Goal: Task Accomplishment & Management: Complete application form

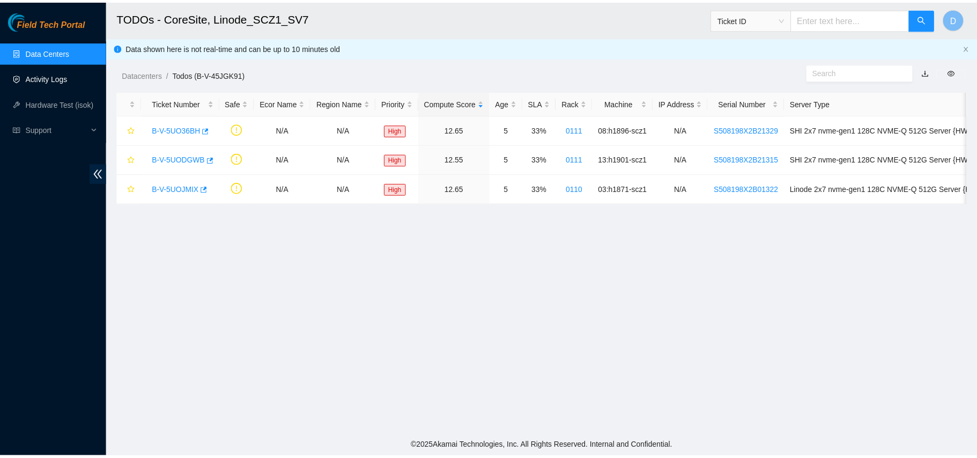
scroll to position [206, 0]
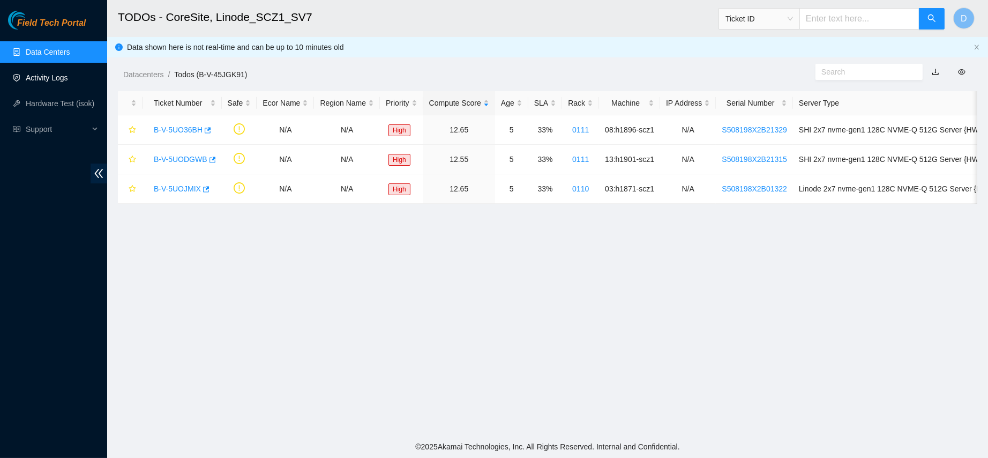
click at [41, 73] on link "Activity Logs" at bounding box center [47, 77] width 42 height 9
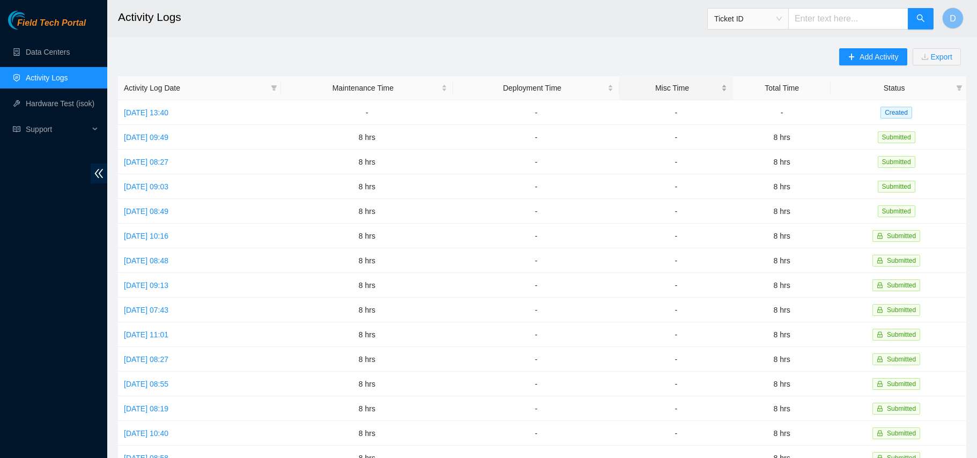
click at [636, 91] on div "Misc Time" at bounding box center [676, 88] width 102 height 12
click at [170, 117] on td "Tue, 09 Sep 2025 13:40" at bounding box center [199, 112] width 163 height 25
click at [168, 114] on link "Tue, 09 Sep 2025 13:40" at bounding box center [146, 112] width 44 height 9
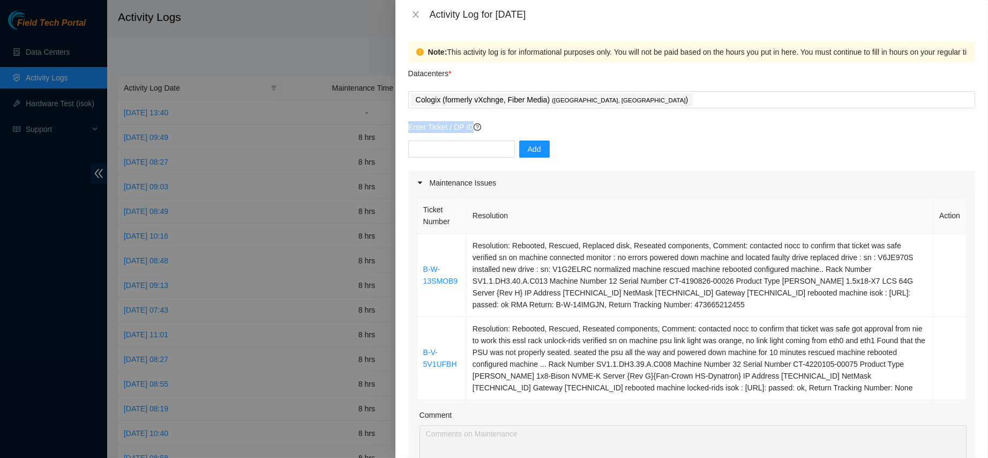
drag, startPoint x: 514, startPoint y: 89, endPoint x: 452, endPoint y: 182, distance: 111.6
click at [466, 158] on div "Add" at bounding box center [691, 155] width 567 height 30
click at [464, 153] on input "text" at bounding box center [461, 148] width 107 height 17
paste input "B-W-111B0P"
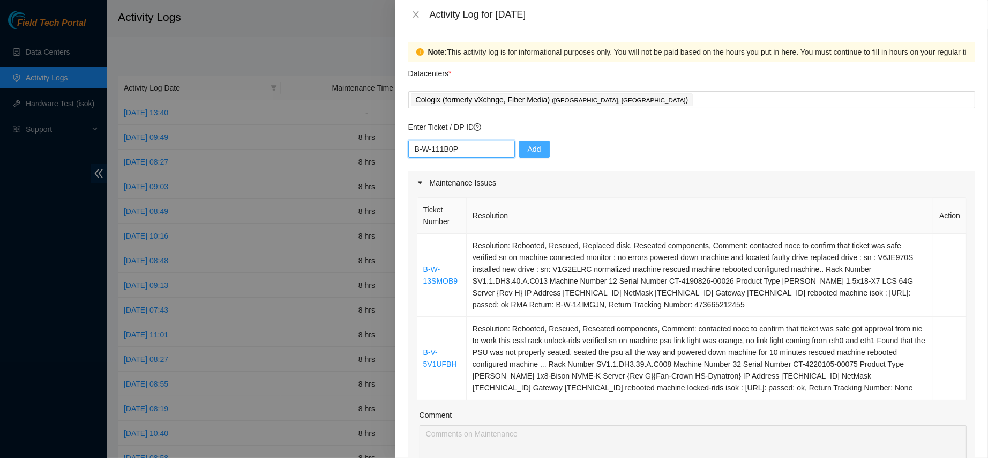
type input "B-W-111B0P"
click at [528, 144] on span "Add" at bounding box center [534, 149] width 13 height 12
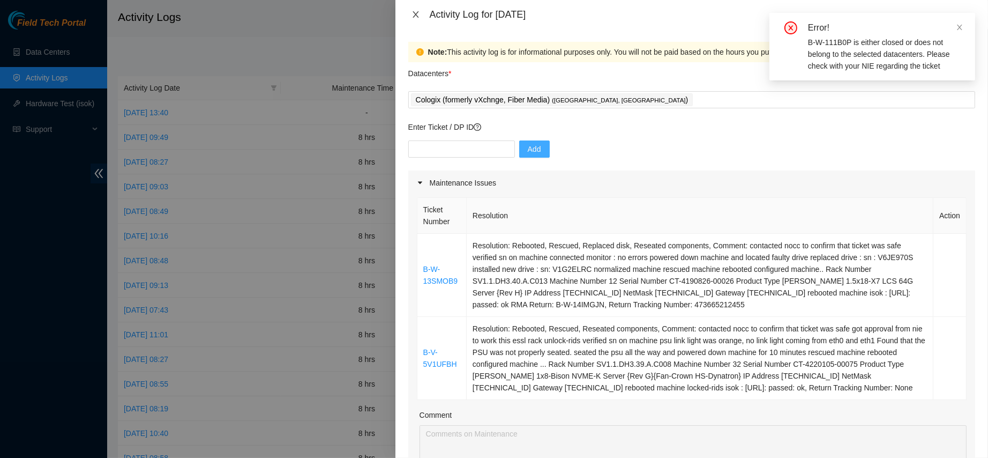
click at [415, 10] on icon "close" at bounding box center [416, 14] width 9 height 9
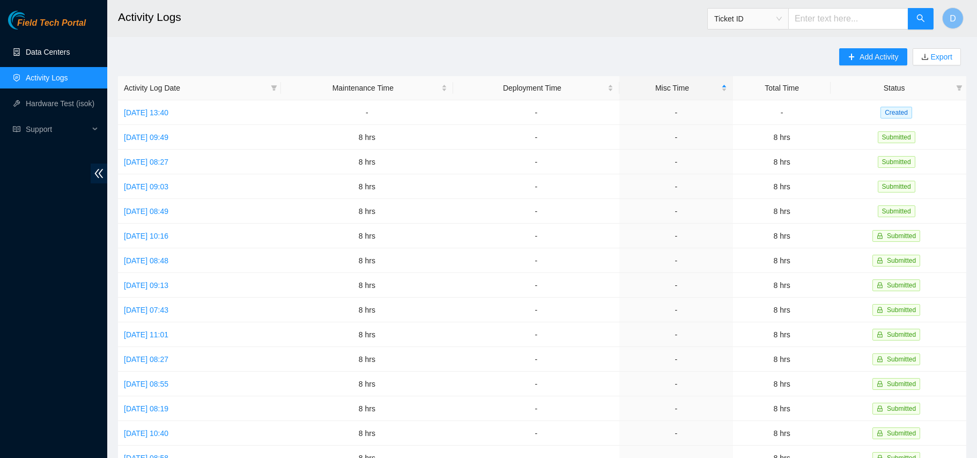
click at [58, 48] on link "Data Centers" at bounding box center [48, 52] width 44 height 9
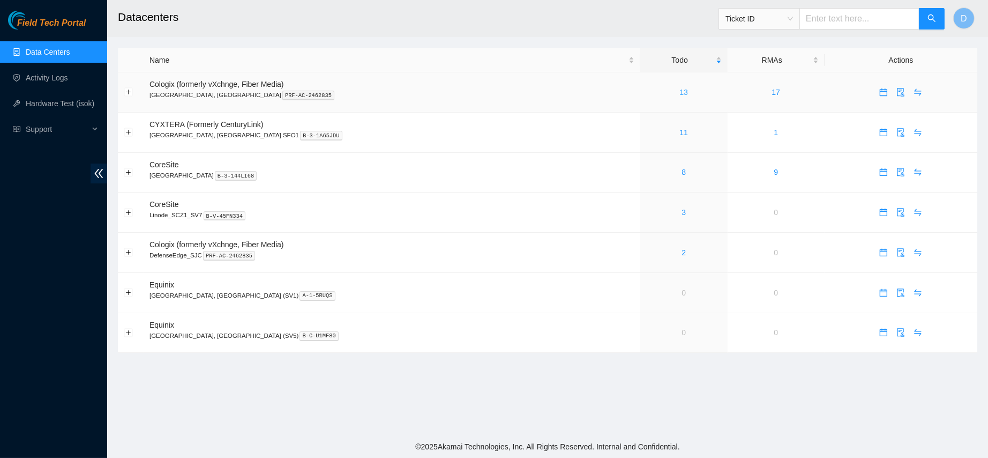
click at [680, 90] on link "13" at bounding box center [684, 92] width 9 height 9
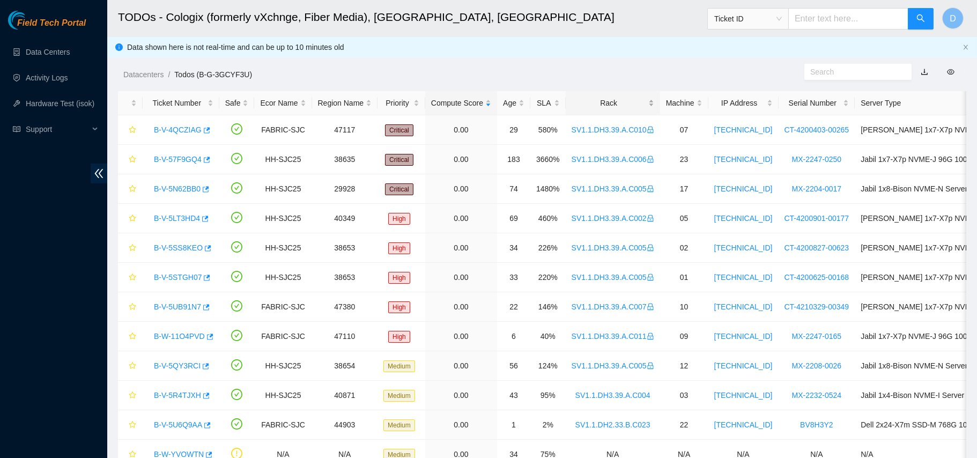
click at [601, 99] on div "Rack" at bounding box center [612, 103] width 83 height 12
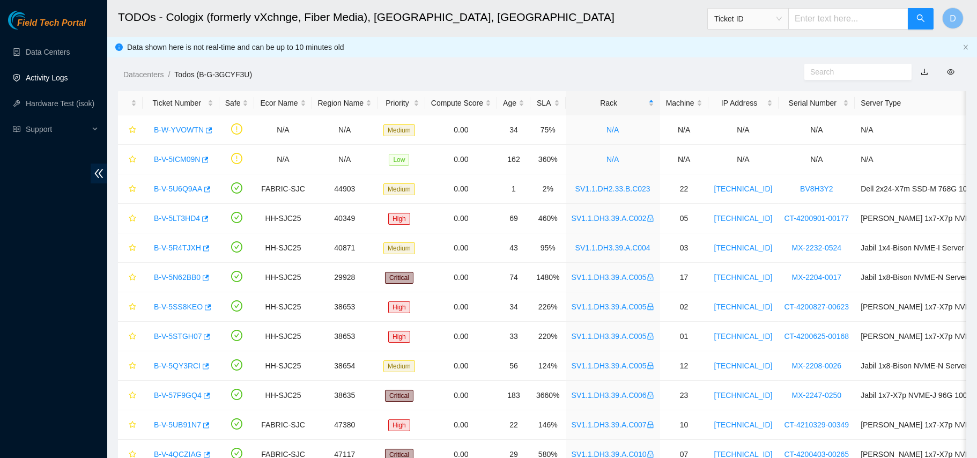
click at [62, 73] on link "Activity Logs" at bounding box center [47, 77] width 42 height 9
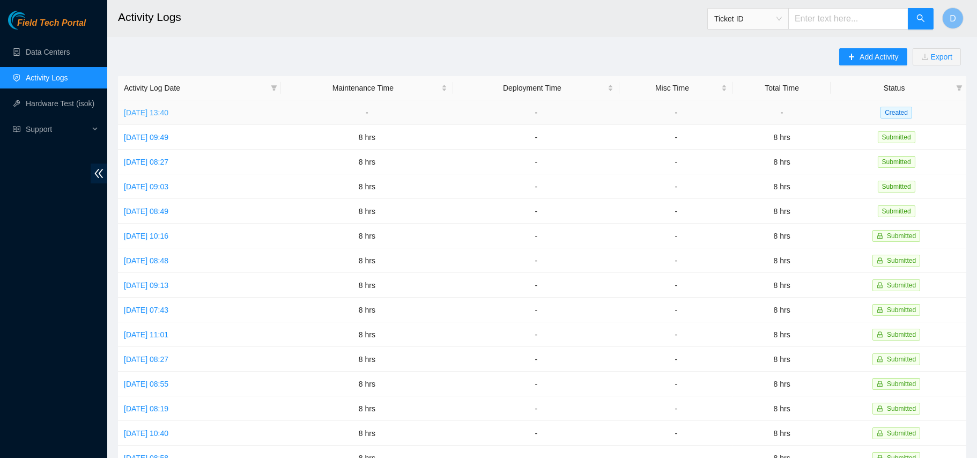
click at [159, 112] on link "Tue, 09 Sep 2025 13:40" at bounding box center [146, 112] width 44 height 9
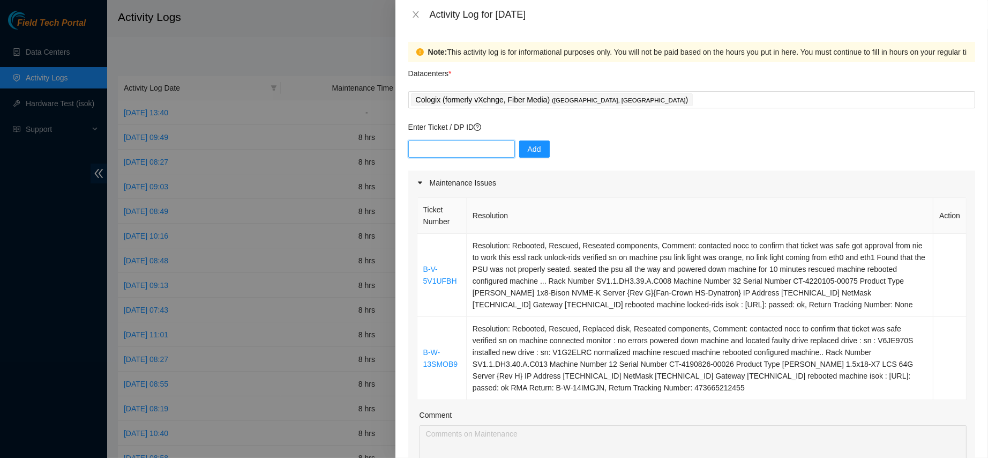
click at [445, 153] on input "text" at bounding box center [461, 148] width 107 height 17
paste input "B-W-111B0P"
type input "B-W-111B0P"
click at [528, 151] on span "Add" at bounding box center [534, 149] width 13 height 12
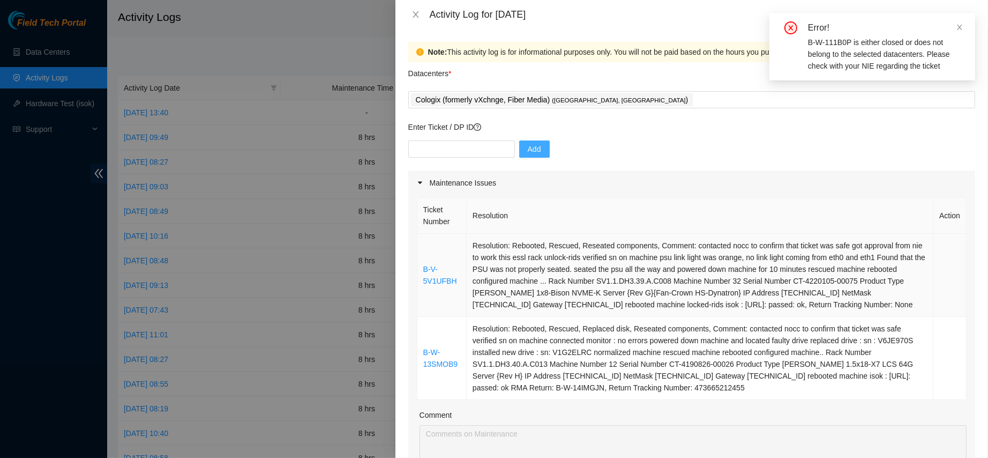
scroll to position [70, 0]
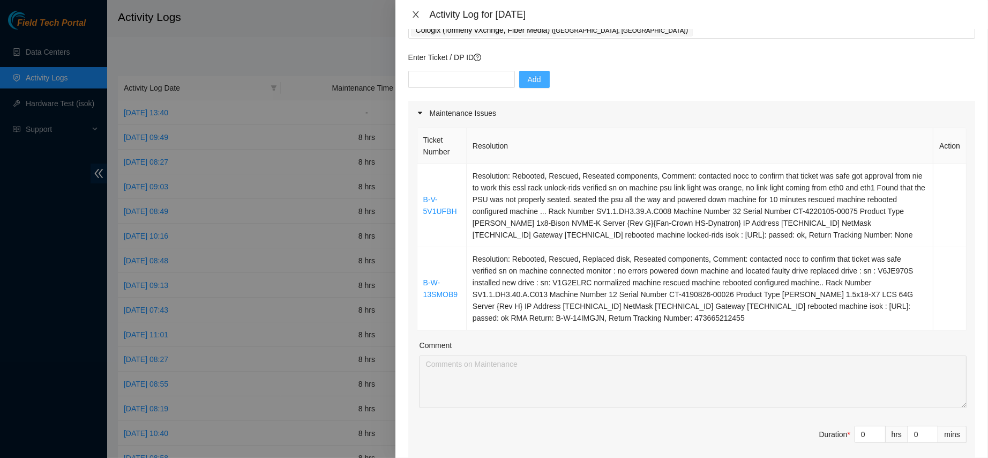
click at [412, 11] on icon "close" at bounding box center [416, 14] width 9 height 9
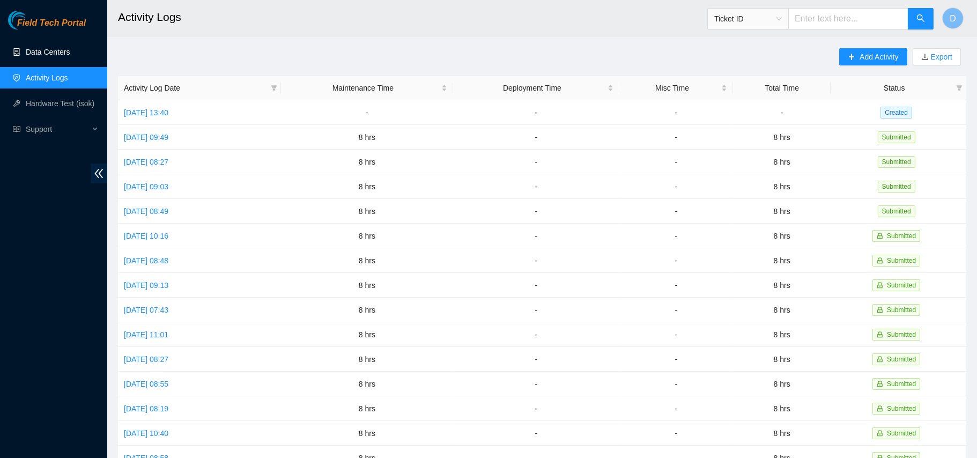
click at [70, 56] on link "Data Centers" at bounding box center [48, 52] width 44 height 9
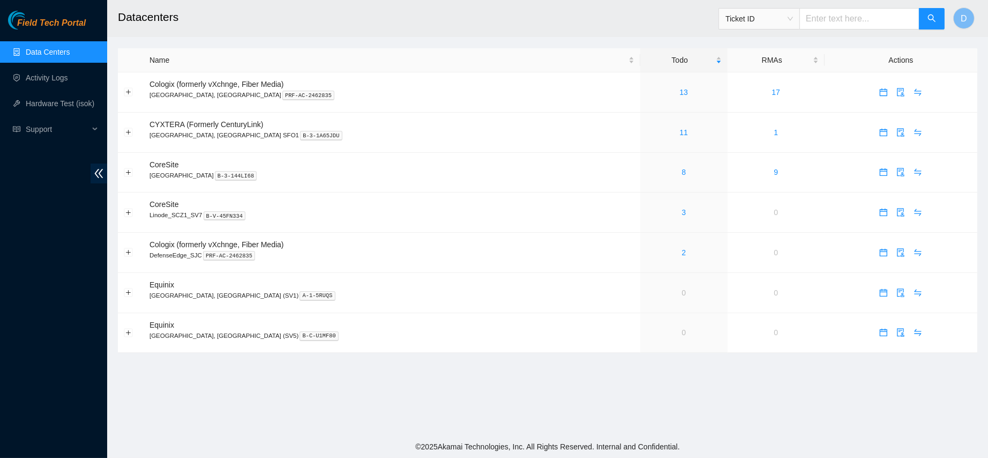
click at [866, 10] on input "text" at bounding box center [860, 18] width 120 height 21
paste input "B-W-111B0P"
type input "B-W-111B0P"
click at [924, 17] on button "button" at bounding box center [932, 18] width 26 height 21
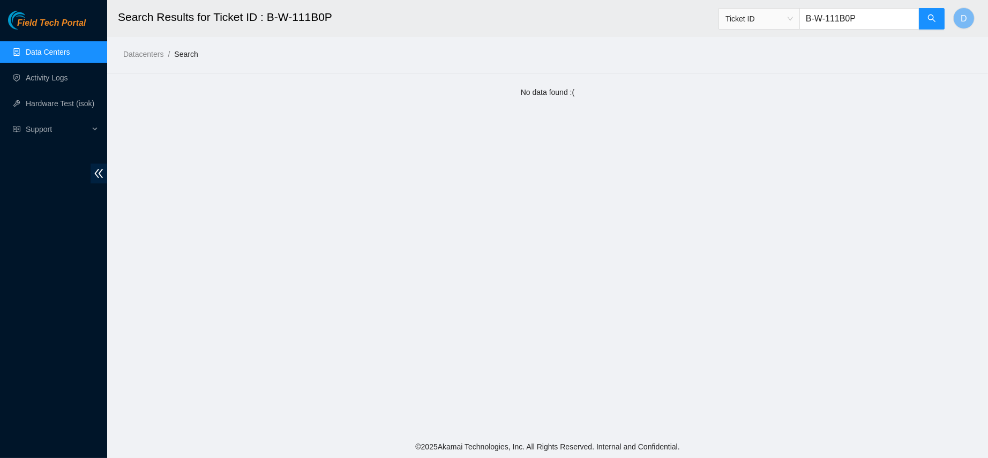
click at [860, 20] on input "B-W-111B0P" at bounding box center [860, 18] width 120 height 21
click at [834, 15] on input "B-W-111B0P" at bounding box center [860, 18] width 120 height 21
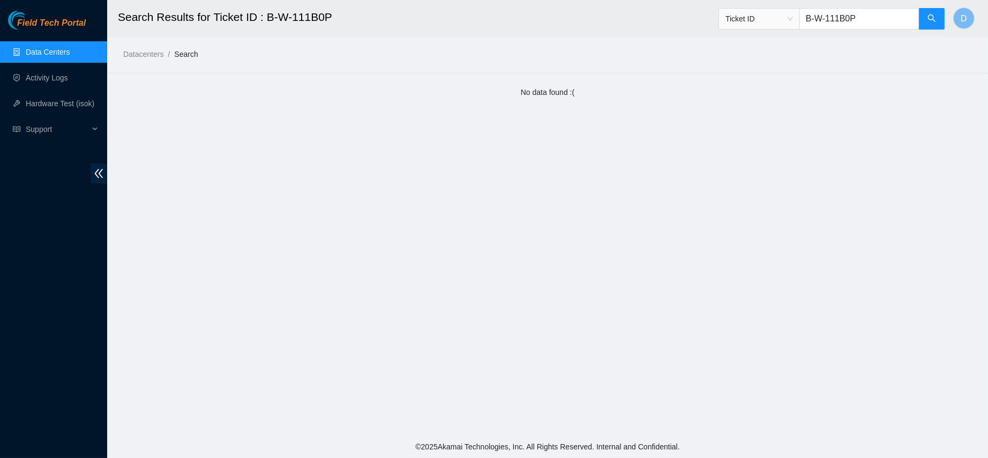
paste input "V-5GH71RD"
click at [921, 24] on button "button" at bounding box center [932, 18] width 26 height 21
type input "B-V-5GH71RD"
click at [60, 75] on link "Activity Logs" at bounding box center [47, 77] width 42 height 9
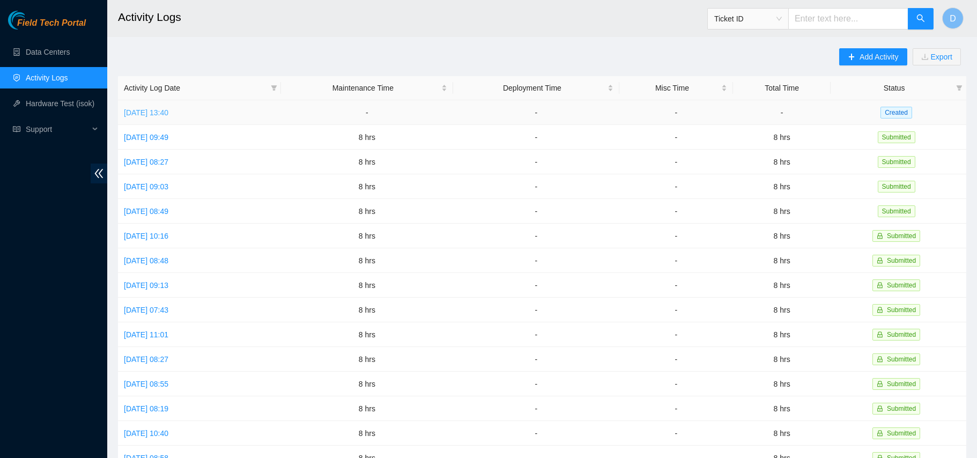
click at [162, 108] on link "Tue, 09 Sep 2025 13:40" at bounding box center [146, 112] width 44 height 9
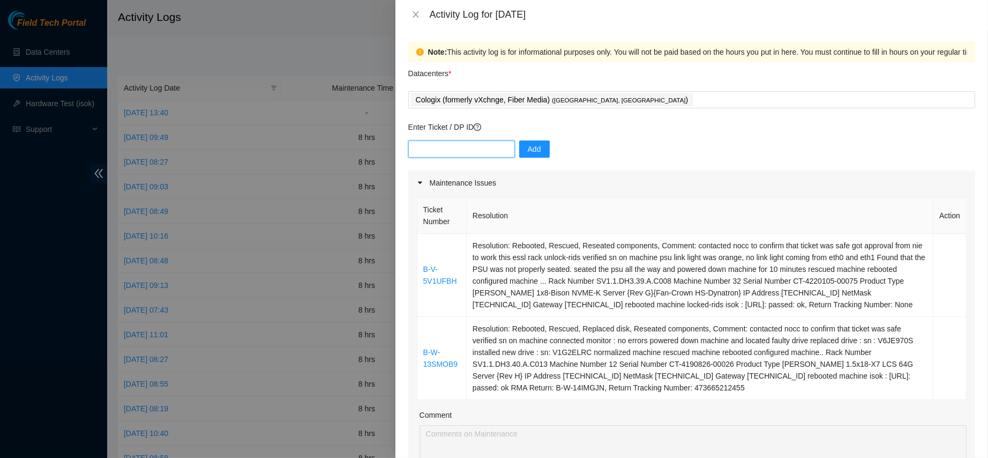
click at [437, 145] on input "text" at bounding box center [461, 148] width 107 height 17
paste input "DP82680"
type input "DP82680"
click at [540, 147] on button "Add" at bounding box center [534, 148] width 31 height 17
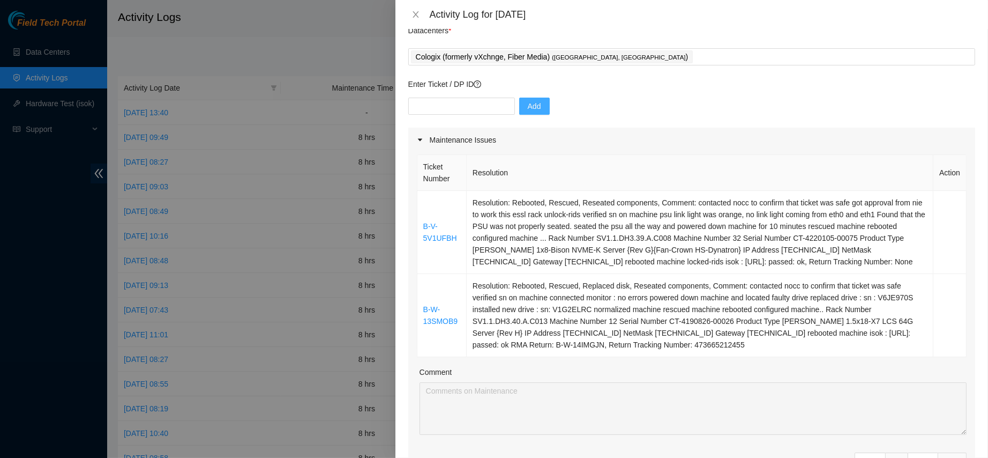
scroll to position [30, 0]
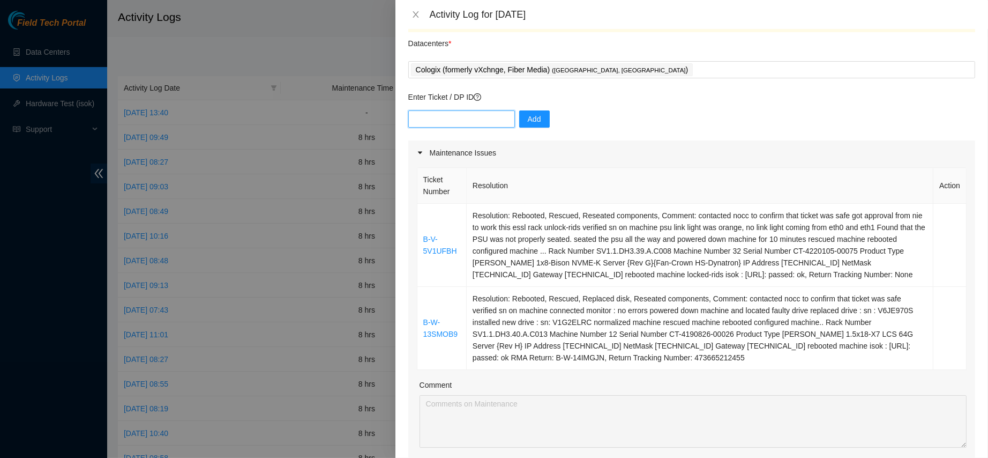
click at [448, 118] on input "text" at bounding box center [461, 118] width 107 height 17
paste input "DP79324"
type input "DP79324"
click at [526, 112] on button "Add" at bounding box center [534, 118] width 31 height 17
click at [452, 120] on input "text" at bounding box center [461, 118] width 107 height 17
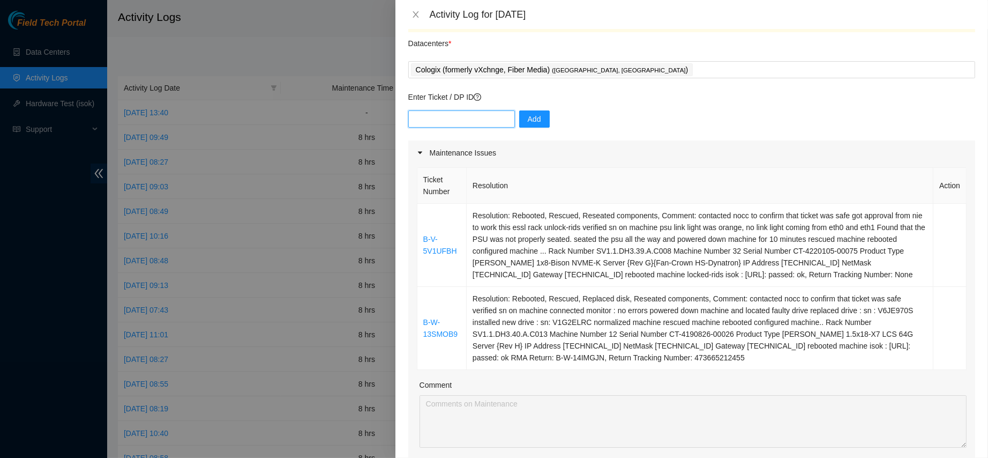
paste input "DP82679"
type input "DP82679"
click at [519, 118] on button "Add" at bounding box center [534, 118] width 31 height 17
click at [470, 114] on input "text" at bounding box center [461, 118] width 107 height 17
paste input "DP82681"
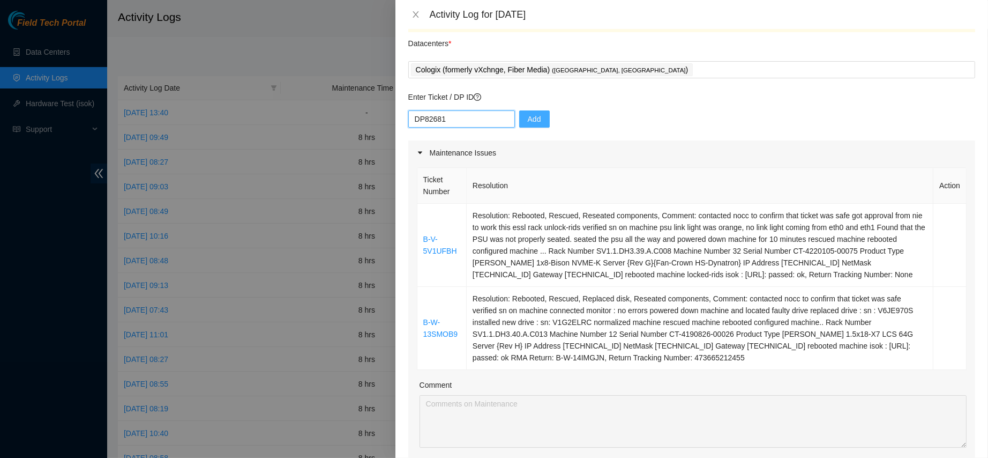
type input "DP82681"
click at [528, 114] on span "Add" at bounding box center [534, 119] width 13 height 12
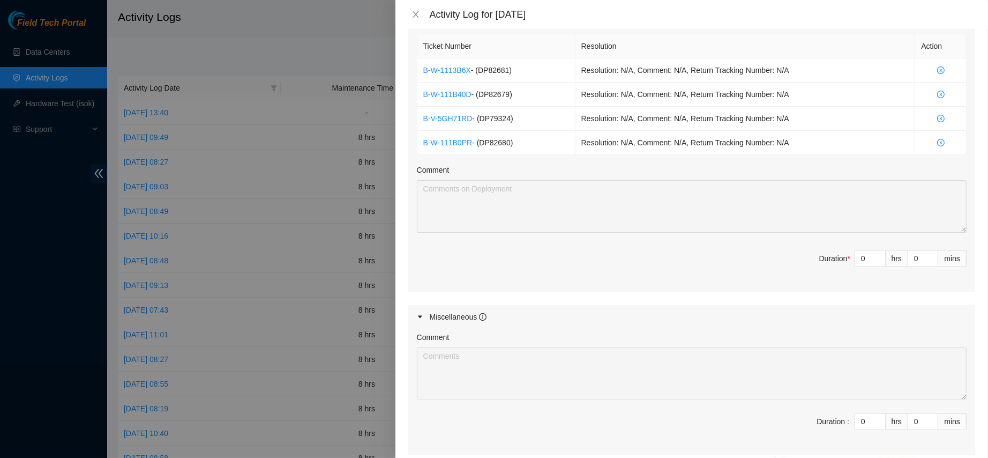
scroll to position [550, 0]
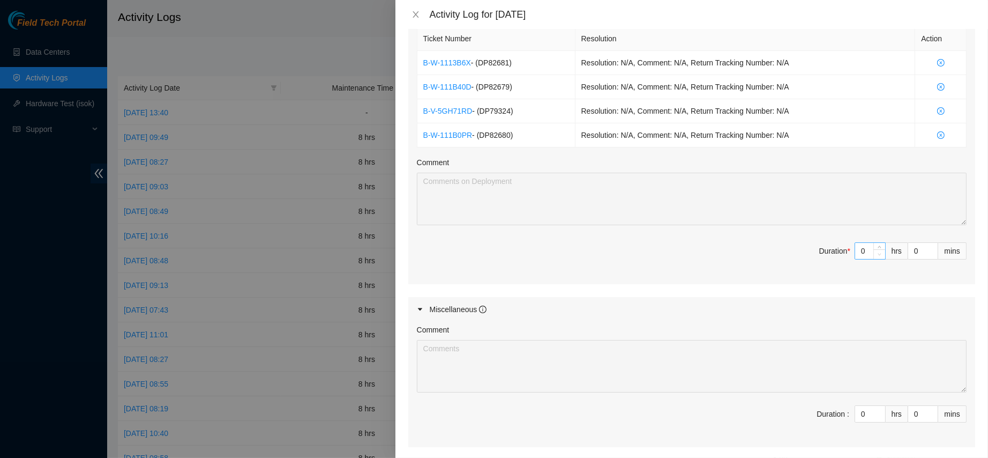
click at [874, 249] on span "Decrease Value" at bounding box center [880, 254] width 12 height 10
type input "1"
click at [878, 247] on icon "up" at bounding box center [880, 249] width 4 height 4
type input "2"
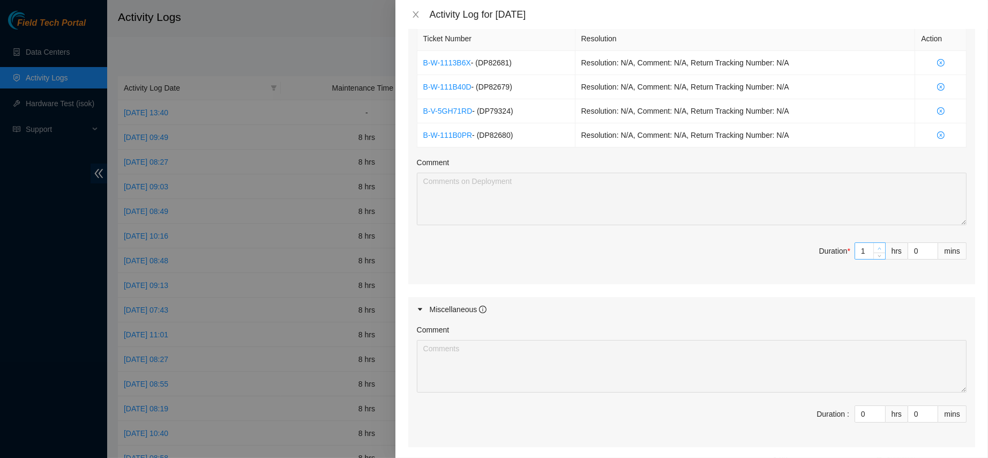
type input "2"
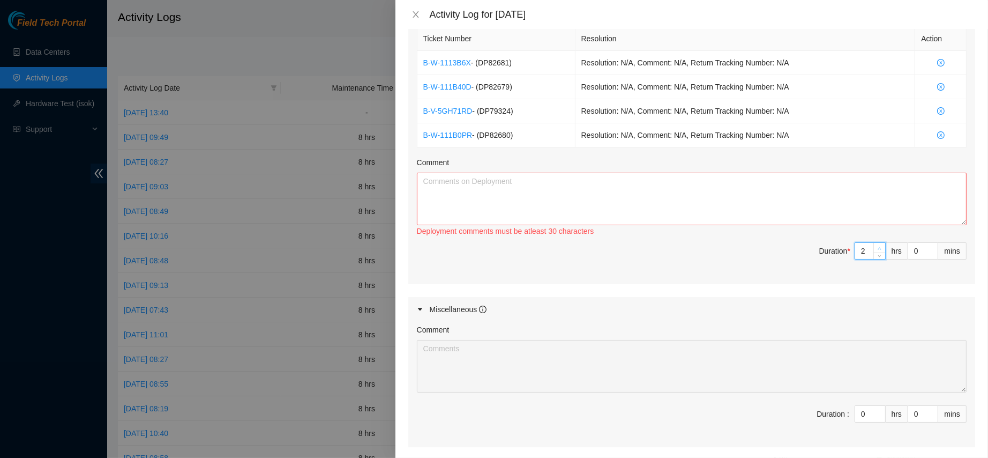
click at [878, 247] on icon "up" at bounding box center [880, 249] width 4 height 4
type input "3"
click at [878, 247] on icon "up" at bounding box center [880, 249] width 4 height 4
type input "4"
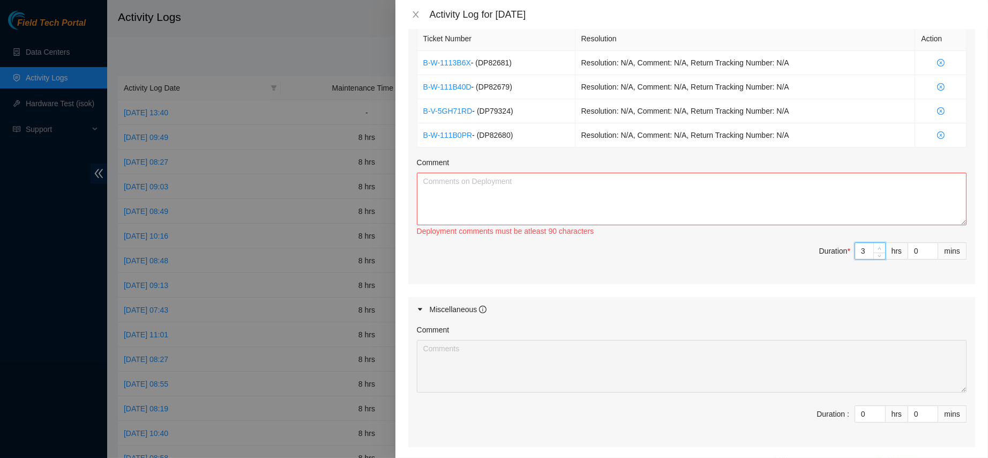
type input "4"
click at [878, 247] on icon "up" at bounding box center [879, 248] width 3 height 2
type input "5"
click at [878, 247] on icon "up" at bounding box center [879, 248] width 3 height 2
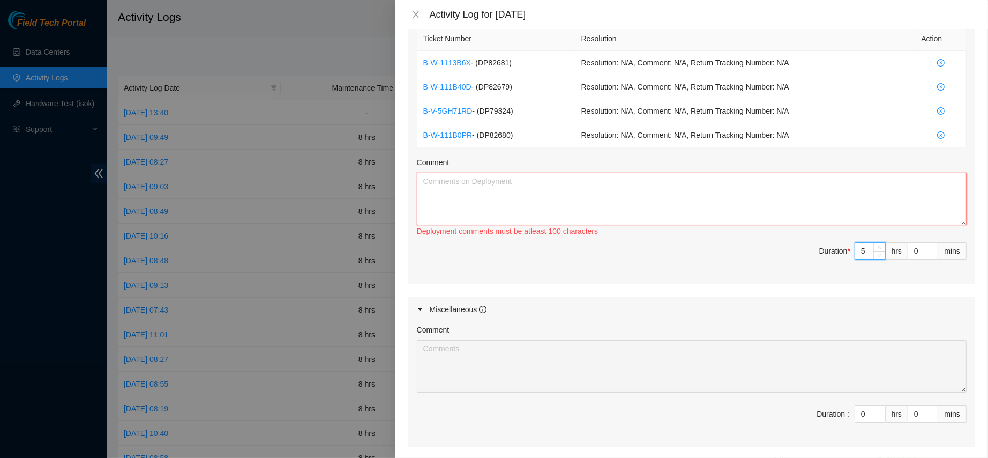
click at [753, 193] on textarea "Comment" at bounding box center [692, 199] width 550 height 53
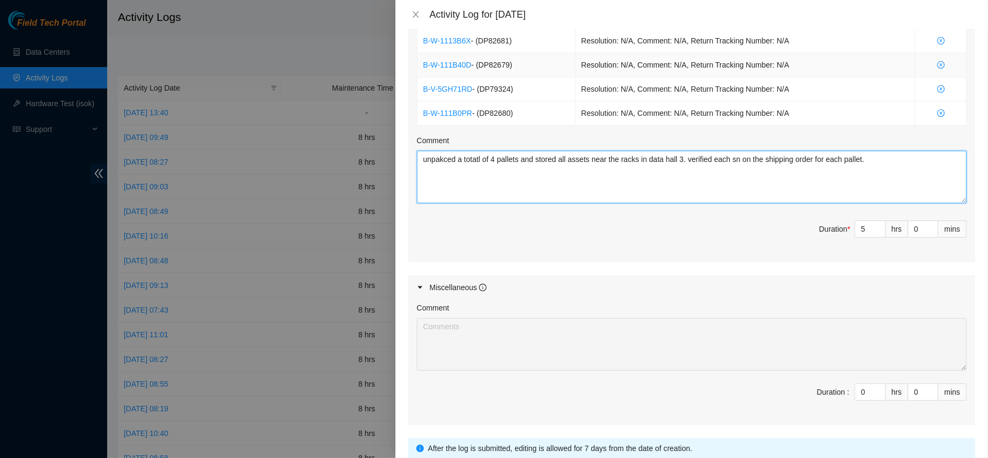
scroll to position [583, 0]
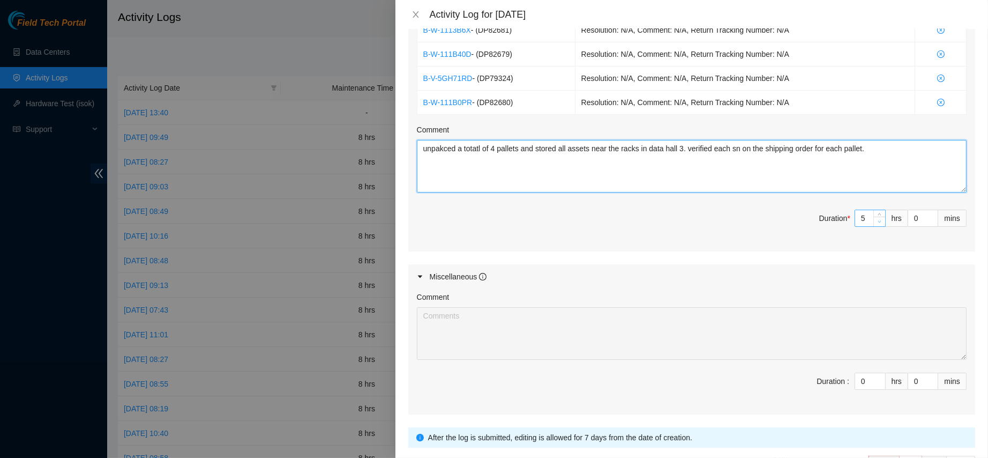
type textarea "unpakced a totatl of 4 pallets and stored all assets near the racks in data hal…"
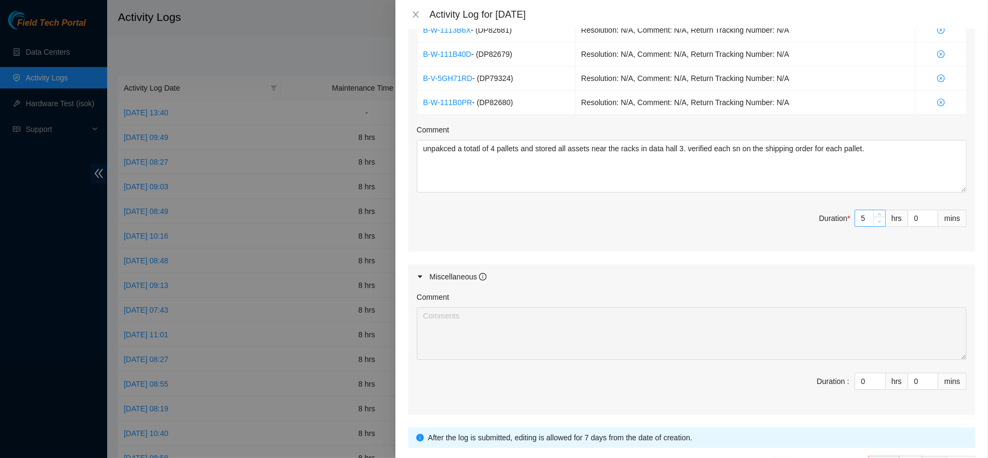
type input "4"
click at [878, 221] on icon "down" at bounding box center [880, 222] width 4 height 4
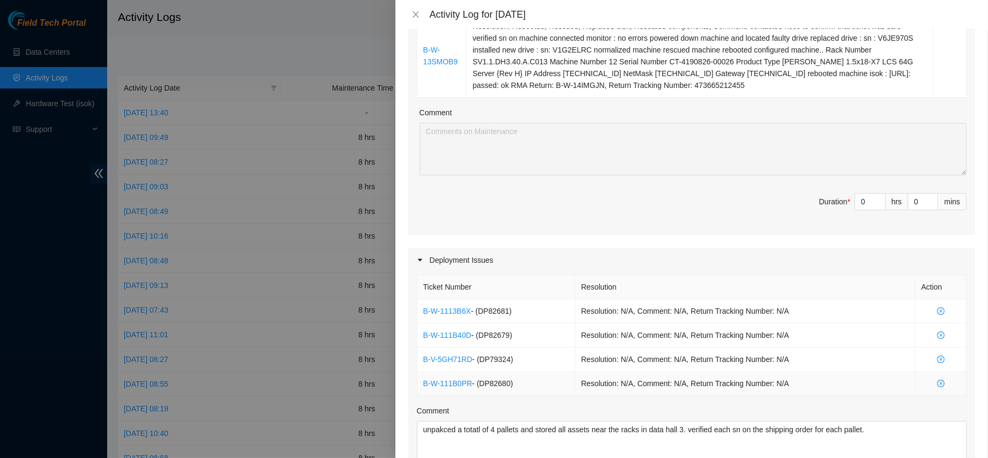
scroll to position [284, 0]
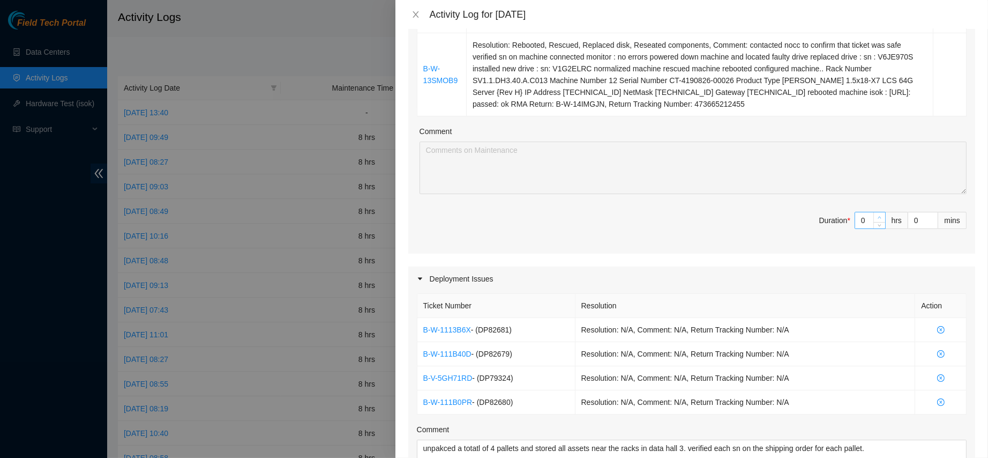
type input "1"
type input "5"
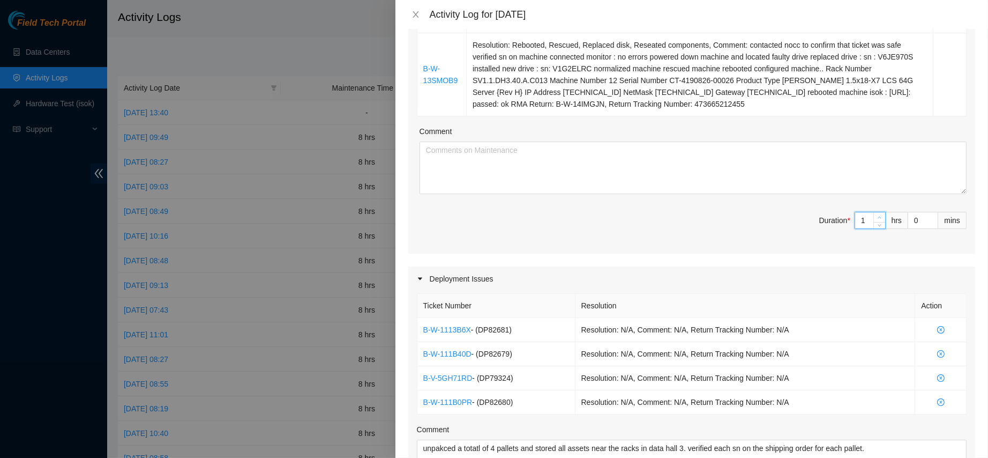
click at [878, 215] on icon "up" at bounding box center [880, 217] width 4 height 4
type input "2"
type input "6"
click at [878, 215] on icon "up" at bounding box center [880, 217] width 4 height 4
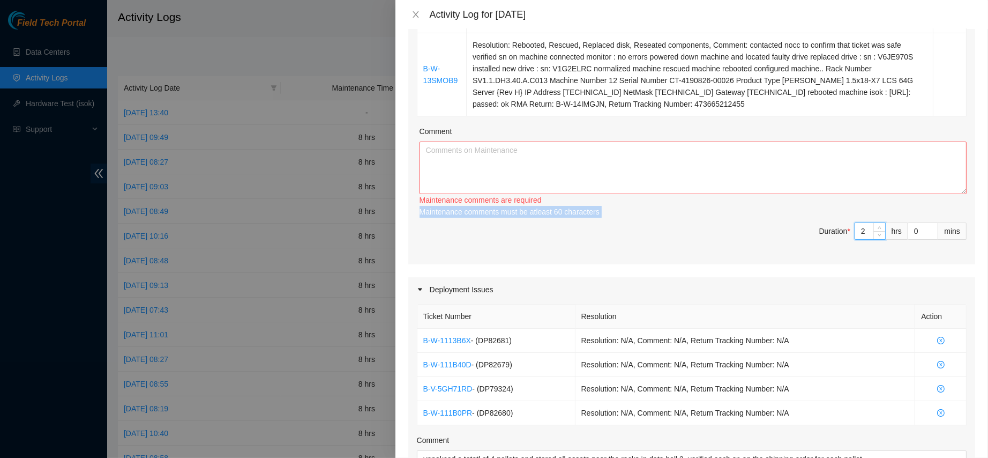
click at [870, 214] on div "Maintenance comments must be atleast 60 characters" at bounding box center [693, 212] width 547 height 12
type input "3"
type input "7"
click at [878, 226] on icon "up" at bounding box center [880, 228] width 4 height 4
type input "4"
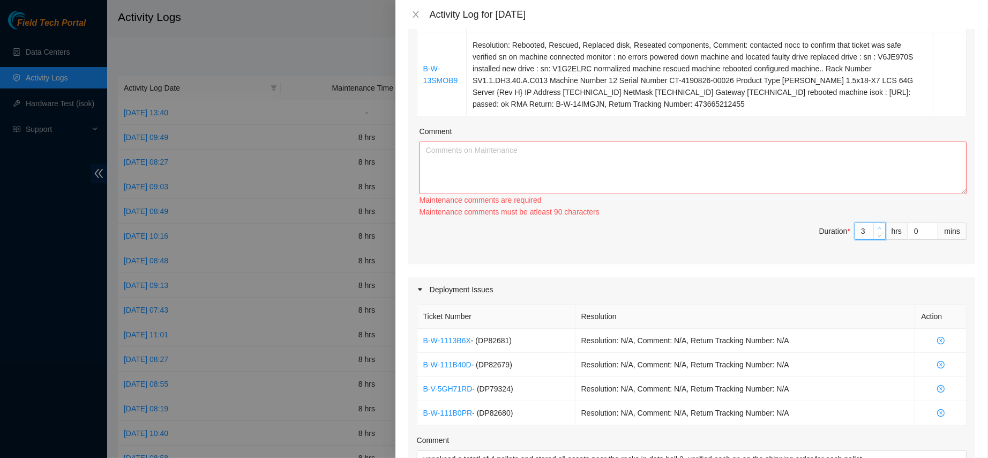
type input "8"
click at [878, 226] on icon "up" at bounding box center [880, 228] width 4 height 4
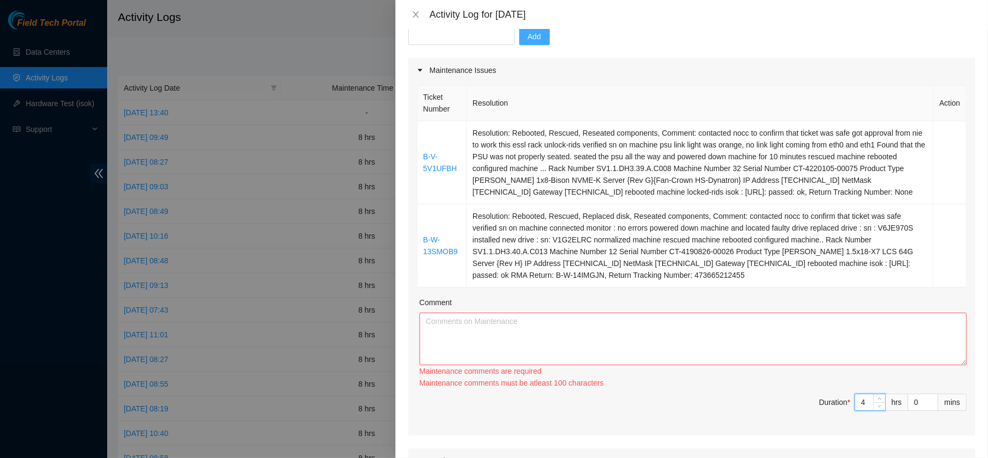
scroll to position [107, 0]
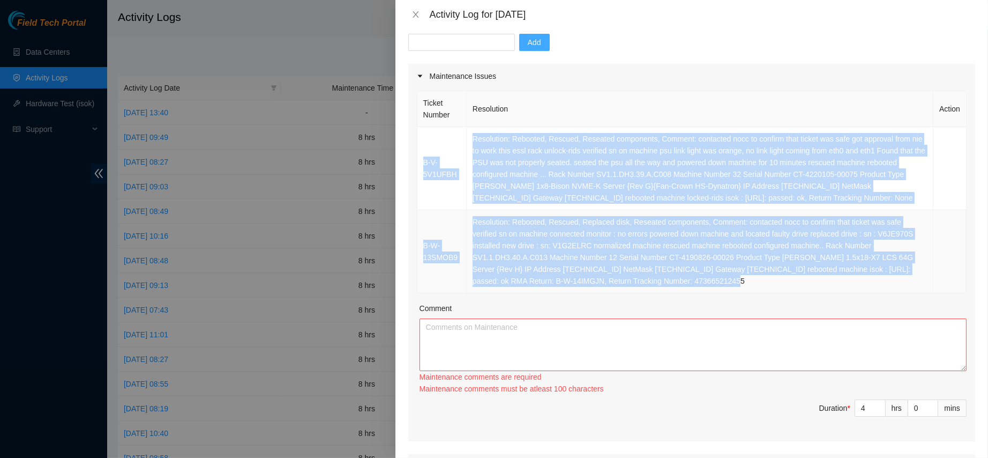
drag, startPoint x: 421, startPoint y: 139, endPoint x: 714, endPoint y: 285, distance: 327.0
click at [714, 285] on tbody "B-V-5V1UFBH Resolution: Rebooted, Rescued, Reseated components, Comment: contac…" at bounding box center [692, 210] width 549 height 166
copy tbody "B-V-5V1UFBH Resolution: Rebooted, Rescued, Reseated components, Comment: contac…"
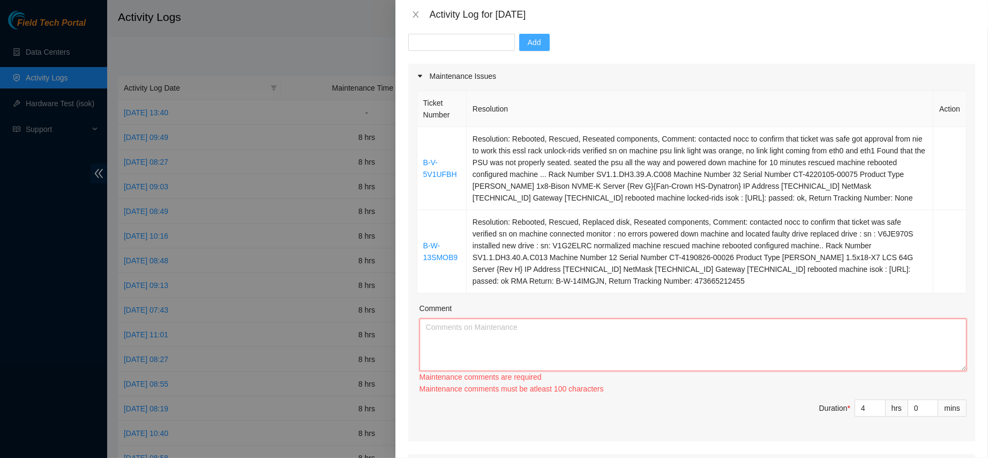
click at [592, 356] on textarea "Comment" at bounding box center [693, 344] width 547 height 53
paste textarea "B-V-5V1UFBH Resolution: Rebooted, Rescued, Reseated components, Comment: contac…"
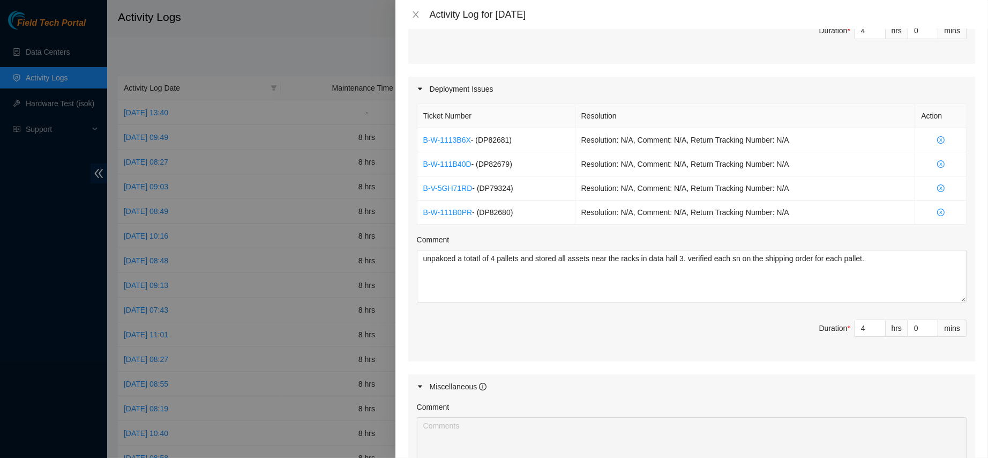
scroll to position [656, 0]
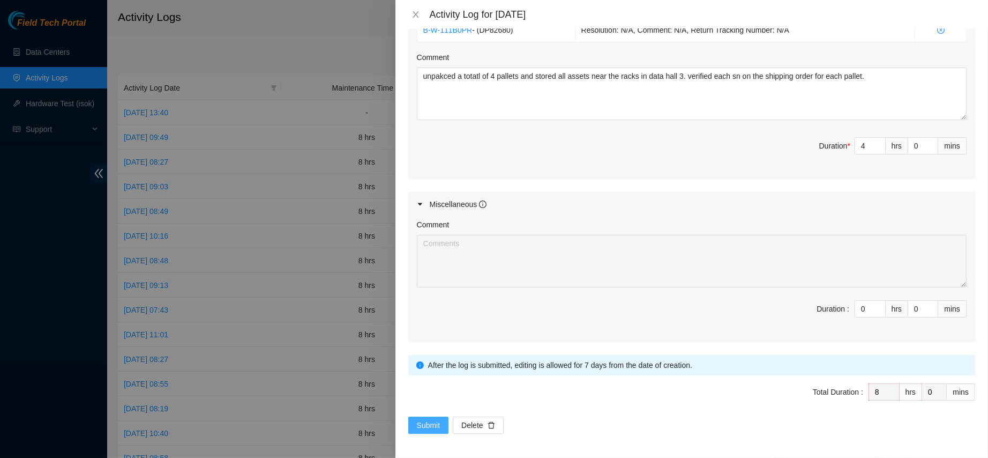
type textarea "B-V-5V1UFBH Resolution: Rebooted, Rescued, Reseated components, Comment: contac…"
click at [411, 422] on button "Submit" at bounding box center [428, 424] width 41 height 17
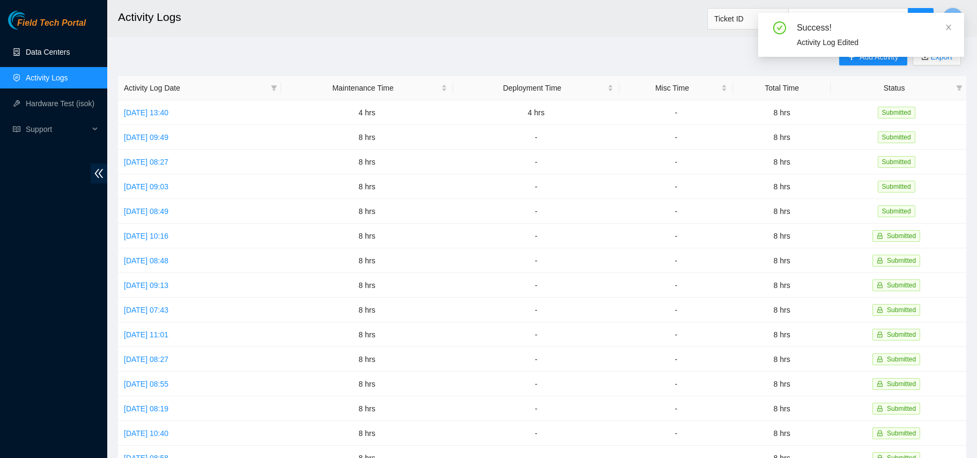
click at [55, 48] on link "Data Centers" at bounding box center [48, 52] width 44 height 9
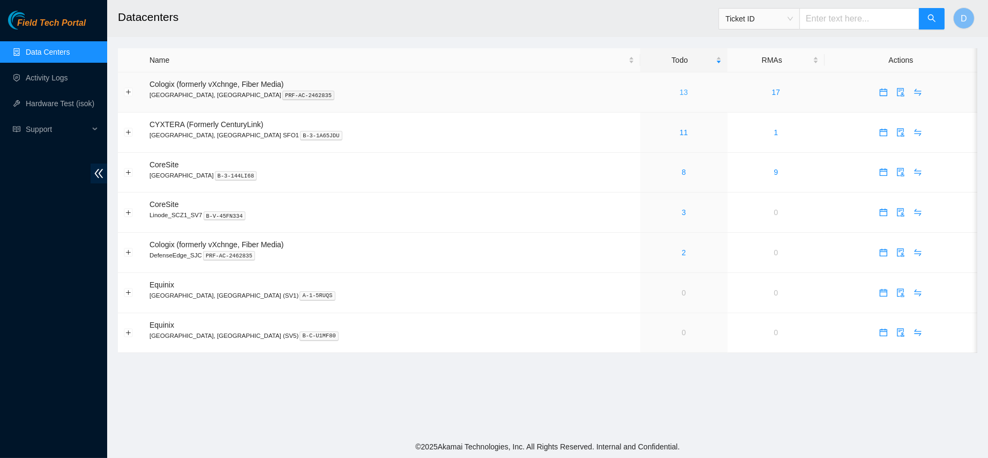
click at [680, 89] on link "13" at bounding box center [684, 92] width 9 height 9
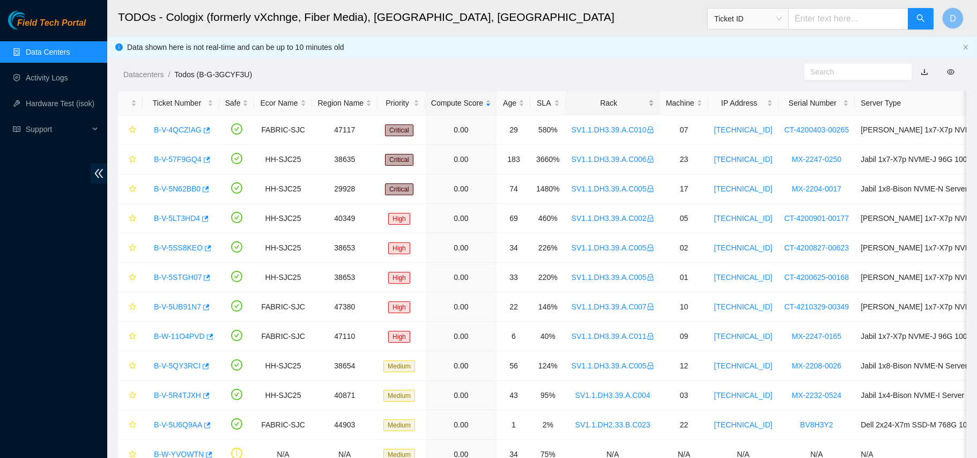
click at [604, 97] on div "Rack" at bounding box center [612, 103] width 83 height 12
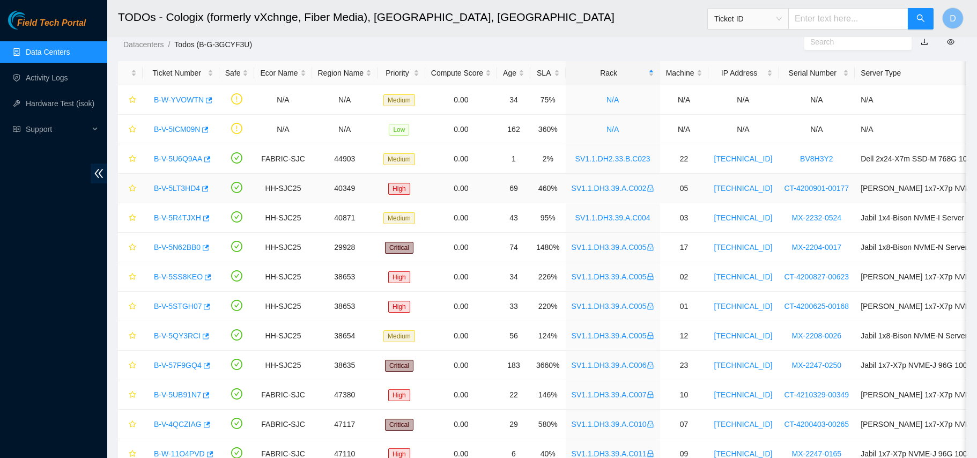
scroll to position [31, 0]
click at [177, 160] on link "B-V-5U6Q9AA" at bounding box center [178, 157] width 48 height 9
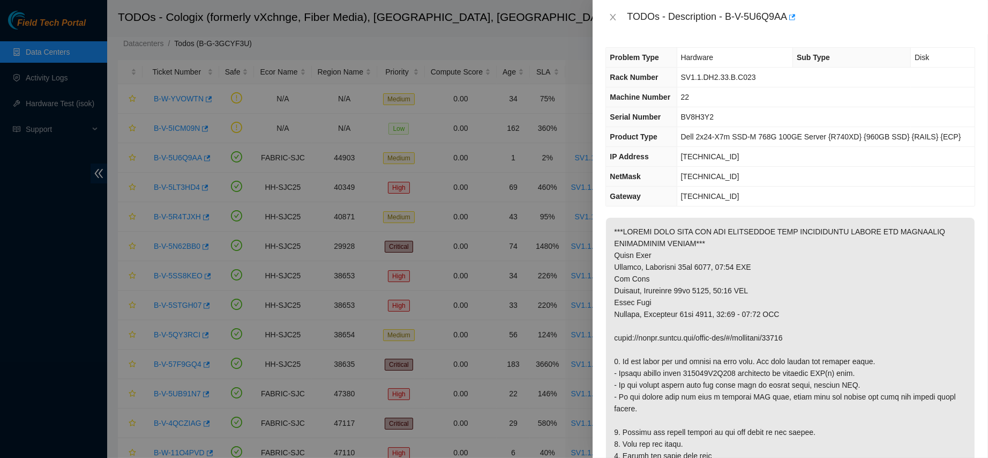
click at [611, 11] on div "TODOs - Description - B-V-5U6Q9AA" at bounding box center [791, 17] width 370 height 17
click at [611, 12] on button "Close" at bounding box center [613, 17] width 15 height 10
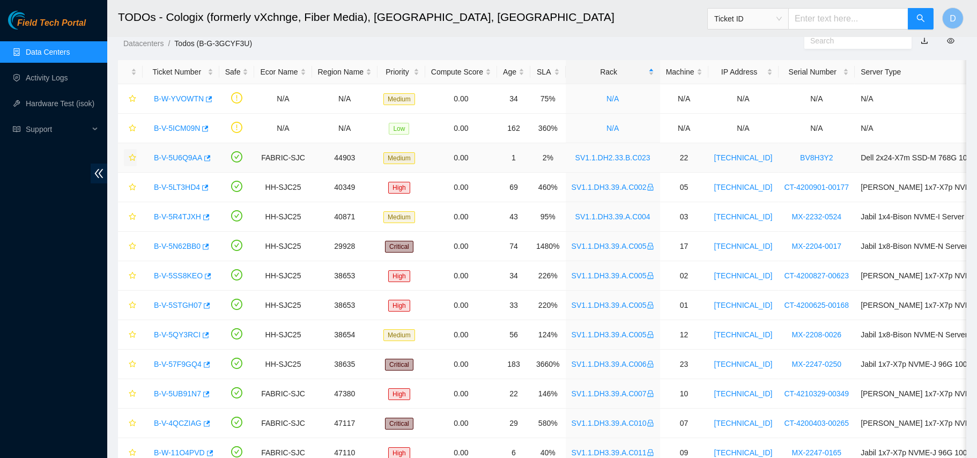
click at [129, 155] on icon "star" at bounding box center [133, 158] width 8 height 8
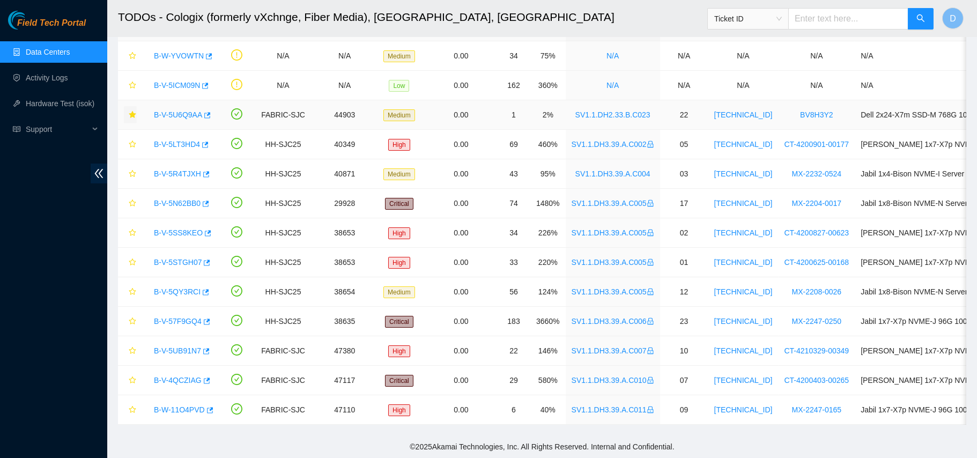
click at [26, 56] on link "Data Centers" at bounding box center [48, 52] width 44 height 9
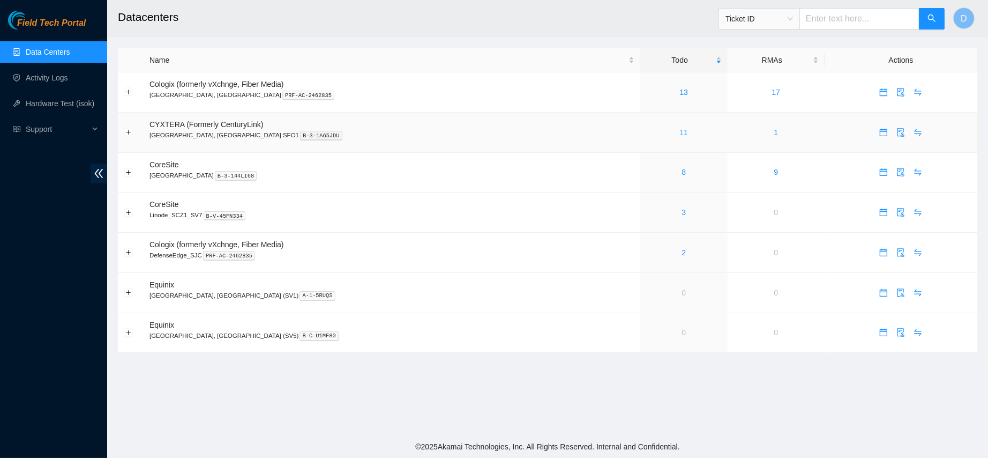
click at [680, 134] on link "11" at bounding box center [684, 132] width 9 height 9
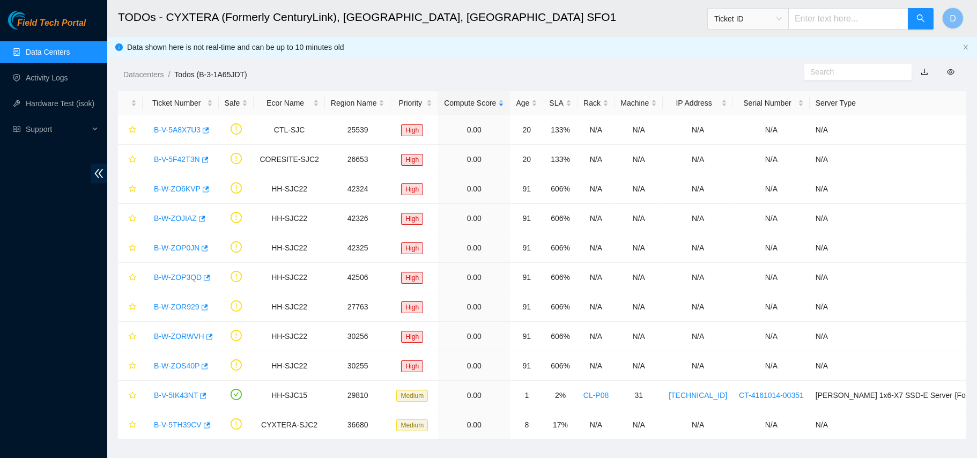
click at [70, 48] on link "Data Centers" at bounding box center [48, 52] width 44 height 9
